Goal: Find specific page/section: Find specific page/section

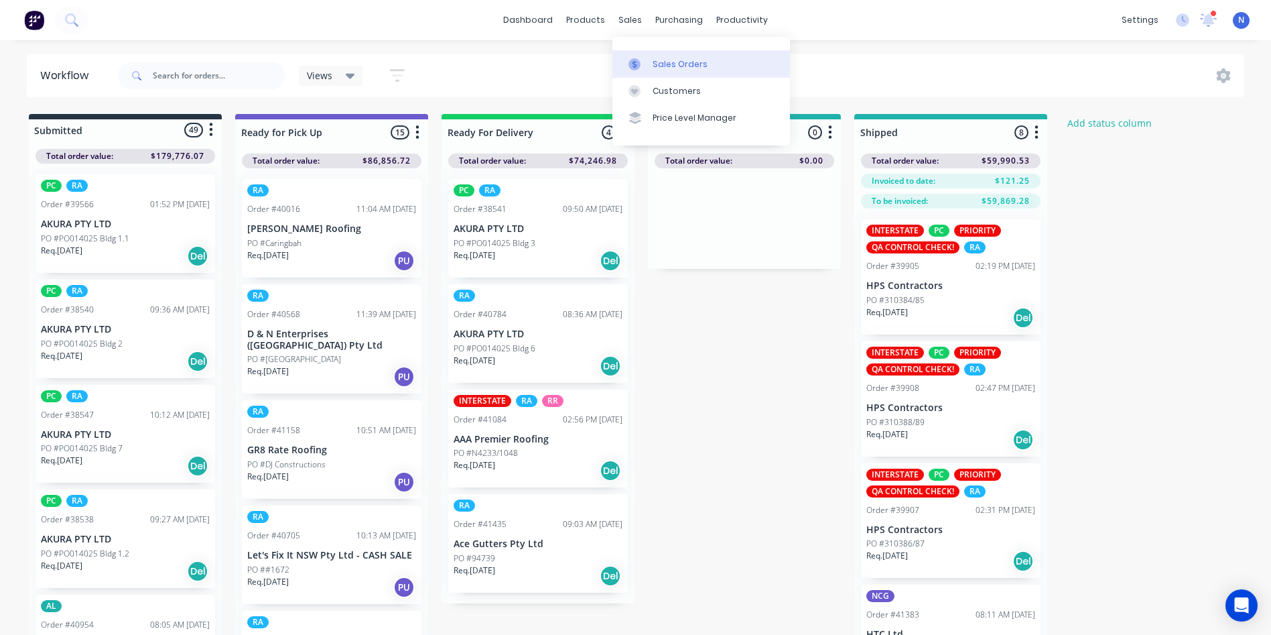
click at [667, 65] on div "Sales Orders" at bounding box center [680, 64] width 55 height 12
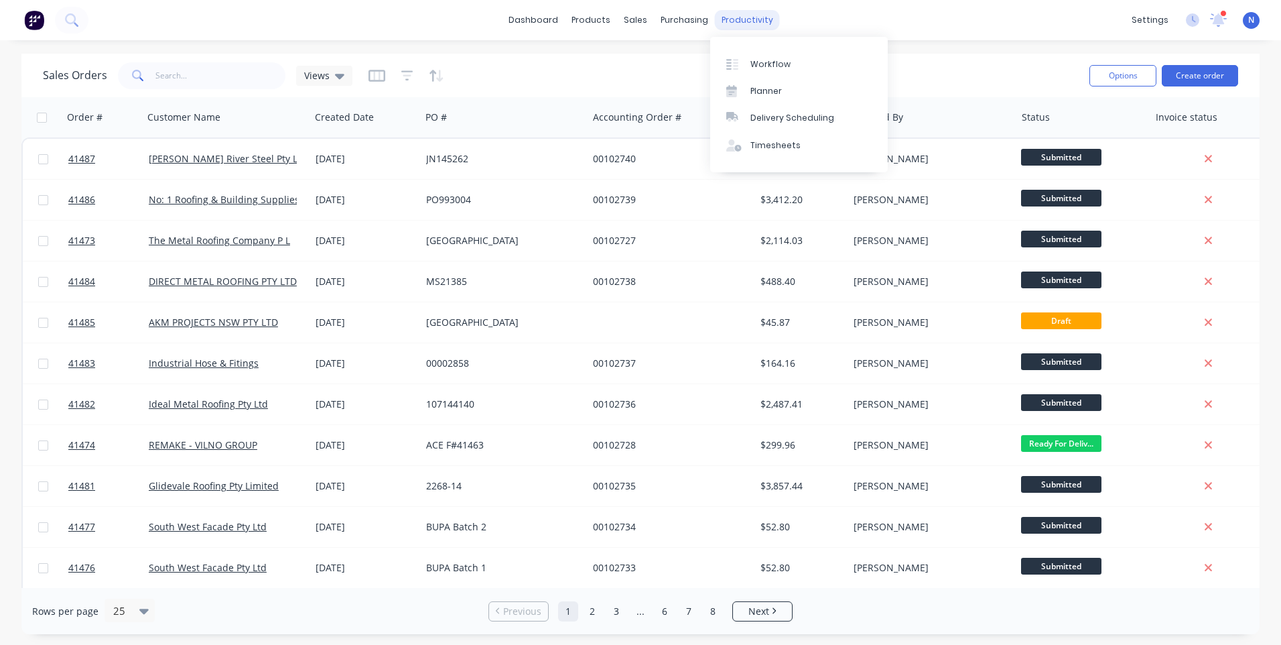
click at [755, 28] on div "productivity" at bounding box center [747, 20] width 65 height 20
click at [766, 65] on div "Workflow" at bounding box center [771, 64] width 40 height 12
